Goal: Task Accomplishment & Management: Manage account settings

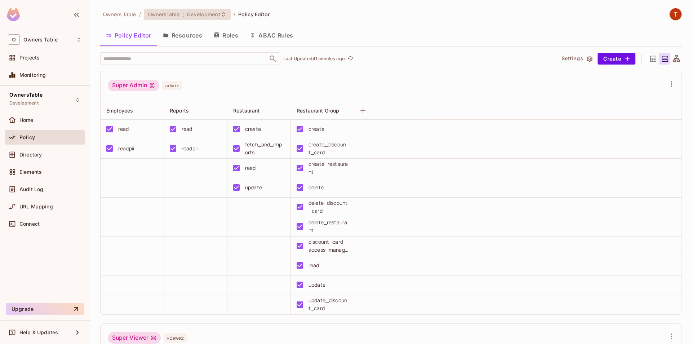
click at [217, 16] on span "Development" at bounding box center [203, 14] width 33 height 7
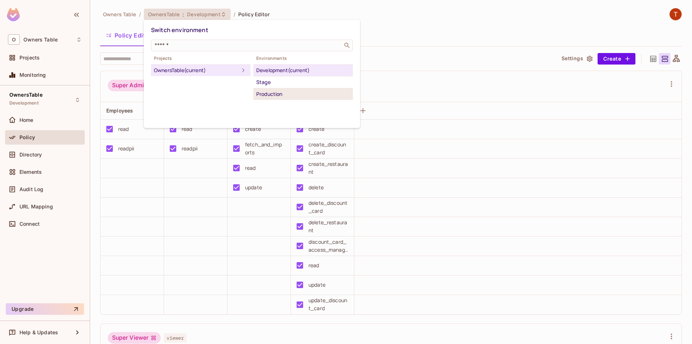
click at [291, 96] on div "Production" at bounding box center [303, 94] width 94 height 9
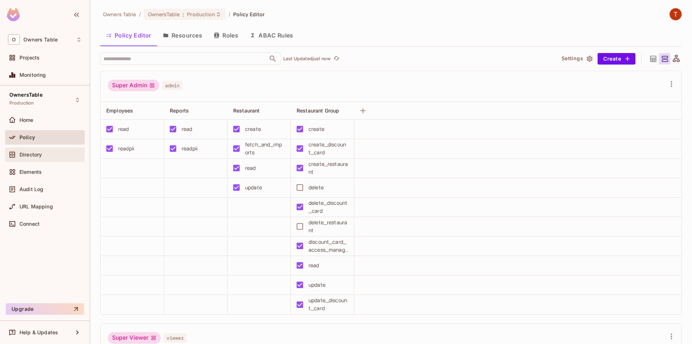
click at [43, 158] on div "Directory" at bounding box center [45, 154] width 74 height 9
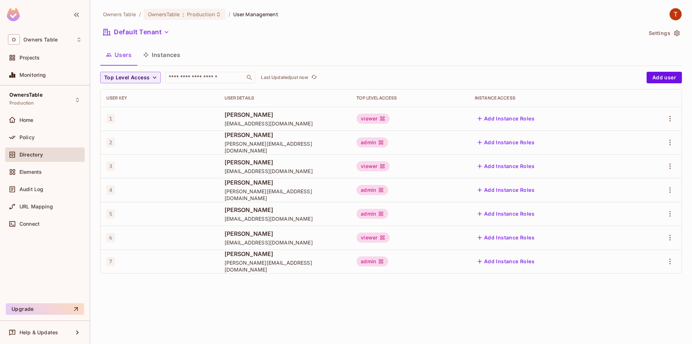
click at [160, 58] on button "Instances" at bounding box center [161, 55] width 49 height 18
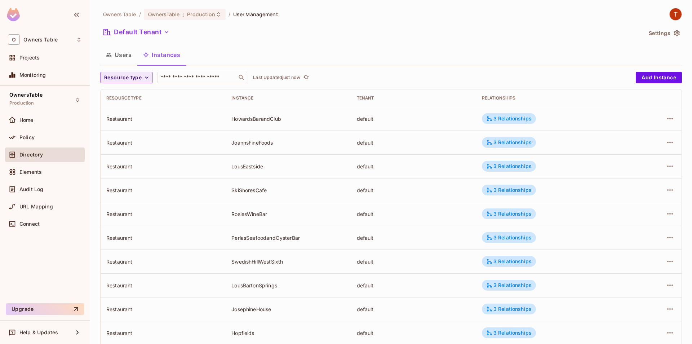
click at [142, 79] on button "Resource type" at bounding box center [126, 78] width 53 height 12
click at [116, 94] on span "Restaurant" at bounding box center [127, 94] width 42 height 7
click at [137, 77] on icon "button" at bounding box center [138, 77] width 4 height 4
click at [137, 77] on span "Resource type" at bounding box center [123, 77] width 38 height 9
click at [137, 111] on span "Restaurant Group" at bounding box center [127, 109] width 42 height 7
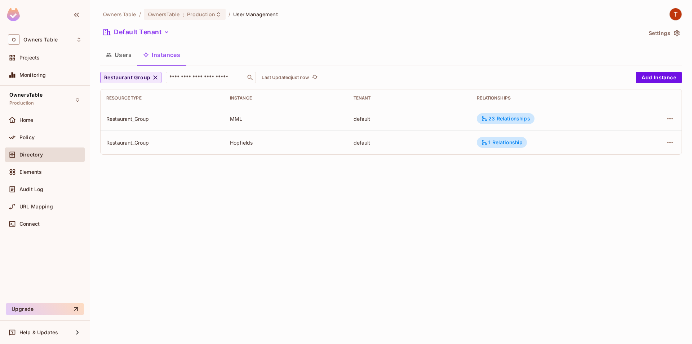
click at [125, 79] on span "Restaurant Group" at bounding box center [127, 77] width 46 height 9
click at [131, 96] on span "Restaurant" at bounding box center [133, 94] width 55 height 7
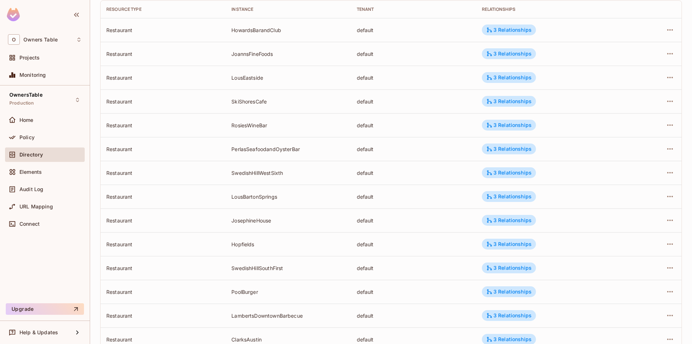
scroll to position [160, 0]
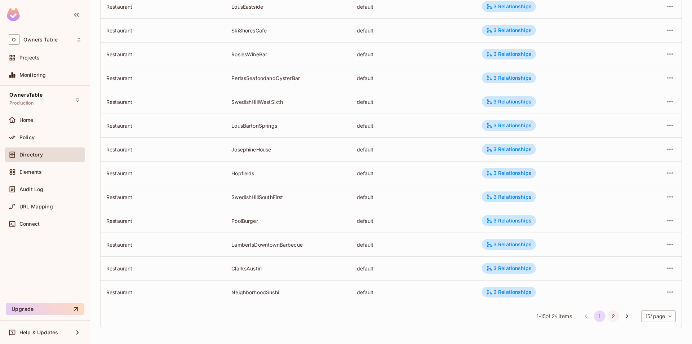
click at [609, 318] on button "2" at bounding box center [614, 316] width 12 height 12
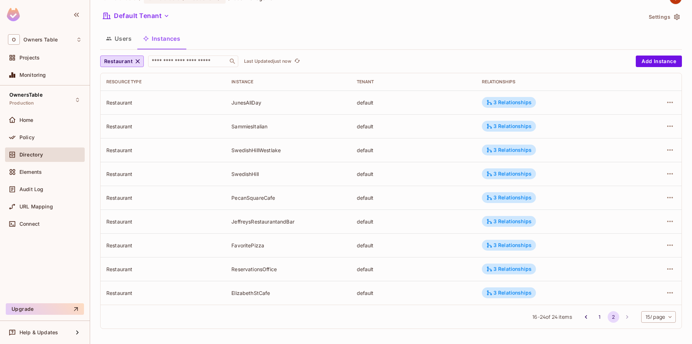
scroll to position [17, 0]
click at [594, 316] on button "1" at bounding box center [600, 316] width 12 height 12
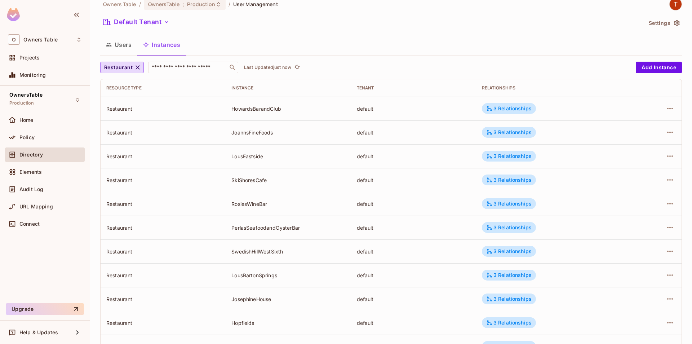
scroll to position [0, 0]
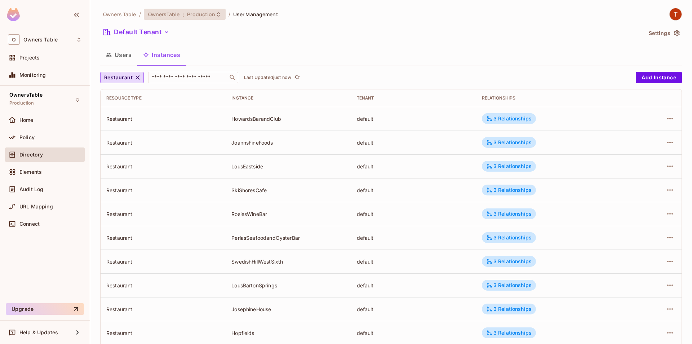
click at [203, 14] on span "Production" at bounding box center [201, 14] width 28 height 7
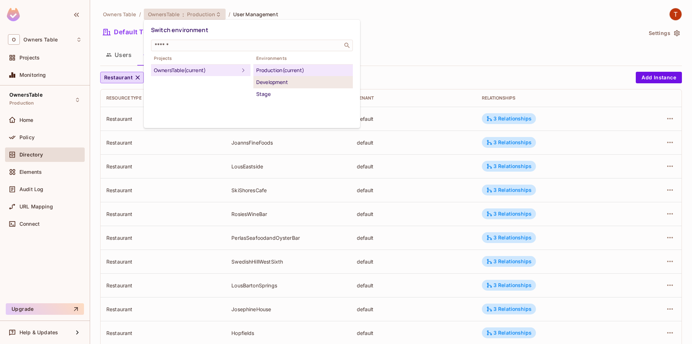
click at [279, 86] on div "Development" at bounding box center [303, 82] width 94 height 9
